Goal: Navigation & Orientation: Find specific page/section

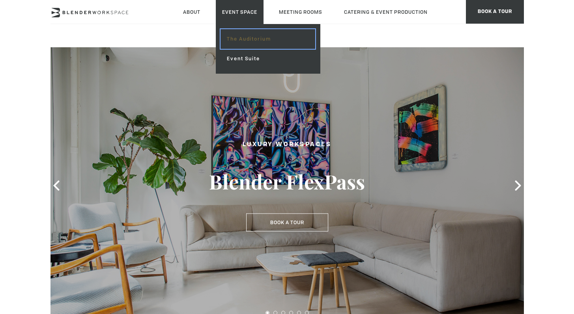
click at [241, 36] on link "The Auditorium" at bounding box center [268, 39] width 94 height 20
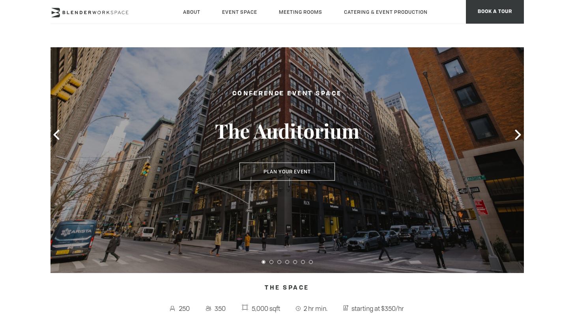
scroll to position [51, 0]
click at [514, 137] on icon at bounding box center [518, 135] width 10 height 10
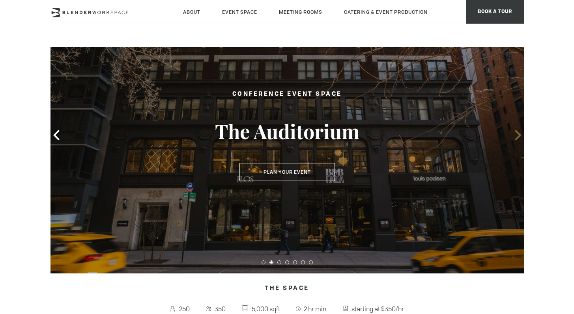
click at [514, 137] on icon at bounding box center [518, 135] width 10 height 10
